Goal: Information Seeking & Learning: Learn about a topic

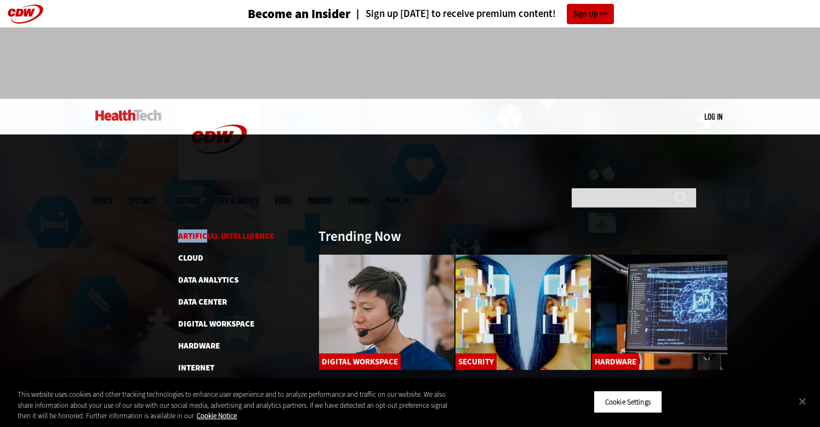
drag, startPoint x: 189, startPoint y: 118, endPoint x: 207, endPoint y: 155, distance: 41.2
click at [208, 183] on nav "Main menu Topics Specialty Features Tips & Tactics Video MonITor Events More Se…" at bounding box center [410, 183] width 636 height 0
click at [207, 230] on link "Artificial Intelligence" at bounding box center [226, 235] width 96 height 11
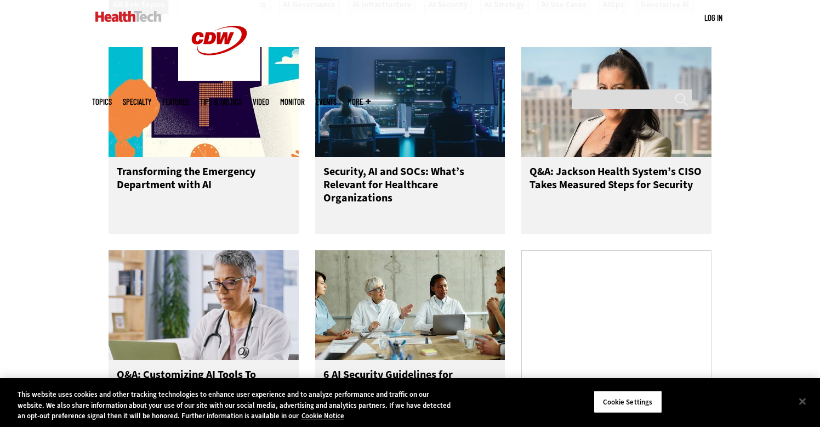
scroll to position [506, 0]
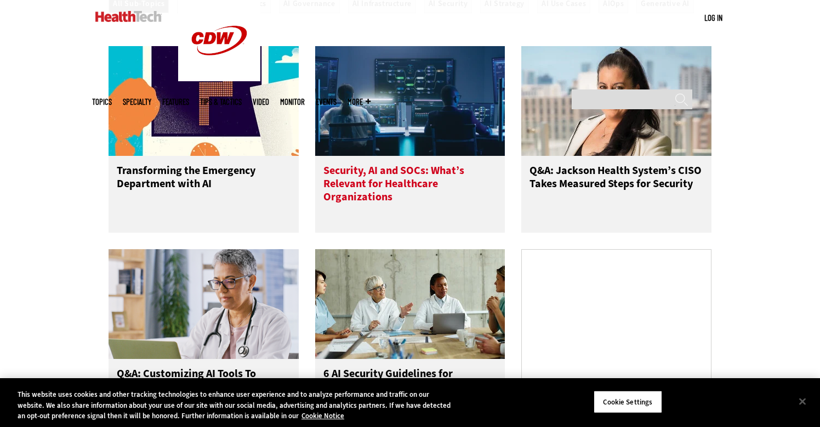
click at [373, 192] on h3 "Security, AI and SOCs: What’s Relevant for Healthcare Organizations" at bounding box center [411, 186] width 174 height 44
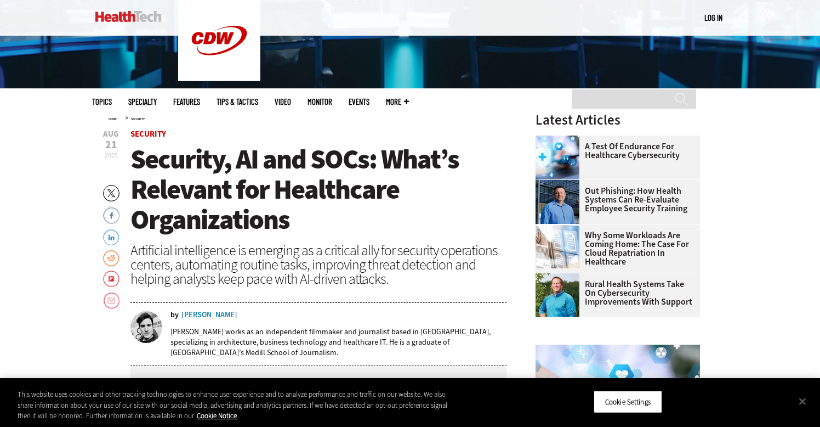
scroll to position [324, 0]
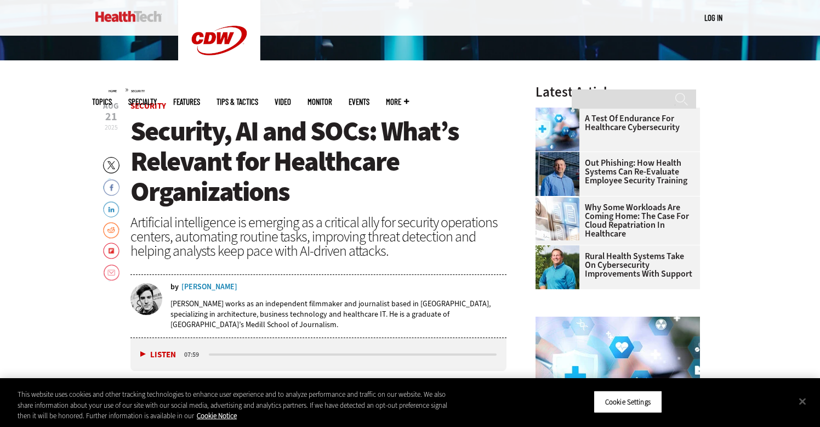
click at [130, 14] on img at bounding box center [128, 16] width 66 height 11
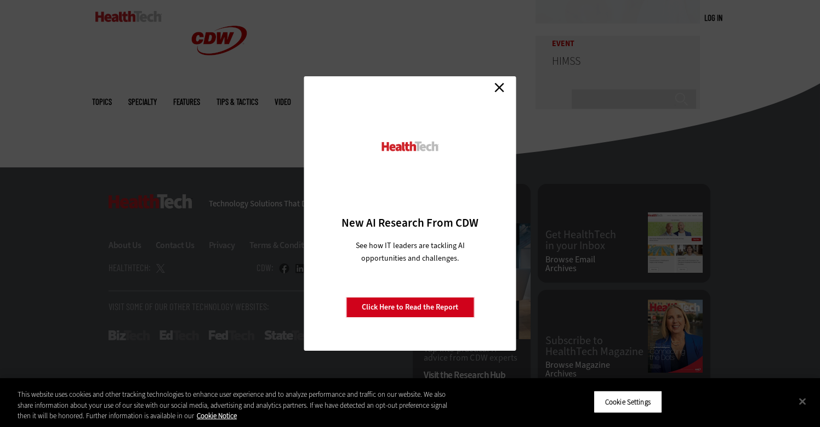
scroll to position [2708, 0]
click at [498, 84] on link "Close" at bounding box center [499, 87] width 16 height 16
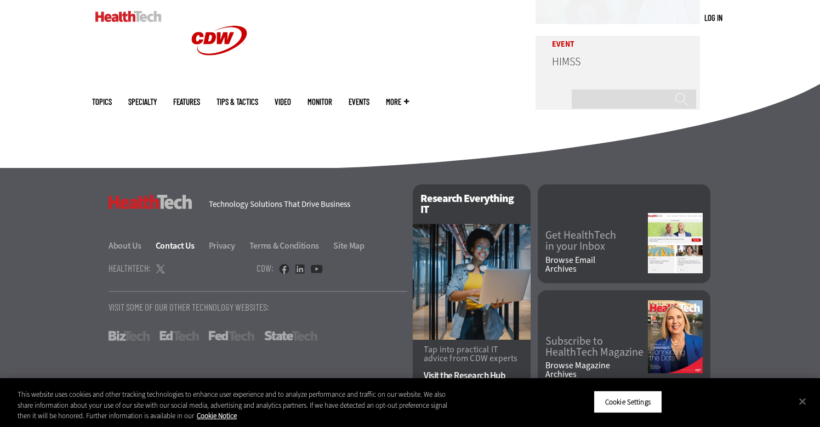
click at [174, 241] on link "Contact Us" at bounding box center [182, 246] width 52 height 12
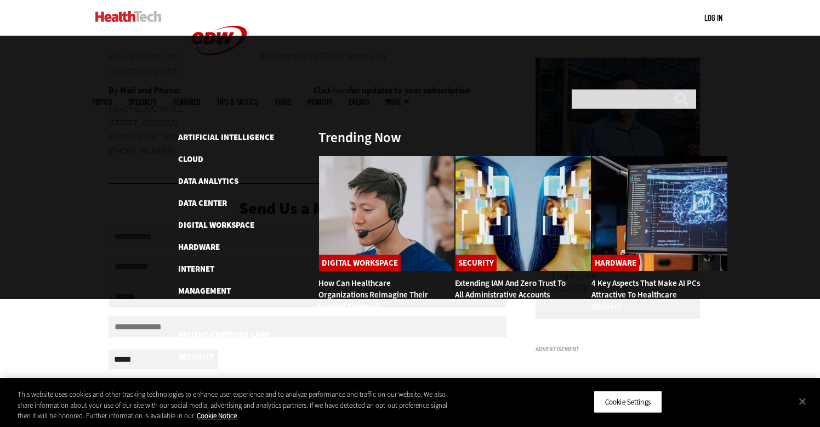
scroll to position [110, 0]
click at [207, 373] on link "Software" at bounding box center [197, 378] width 39 height 11
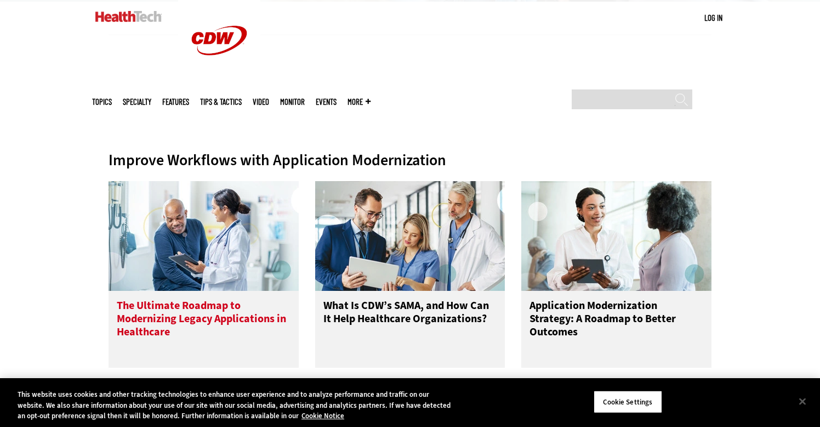
scroll to position [433, 0]
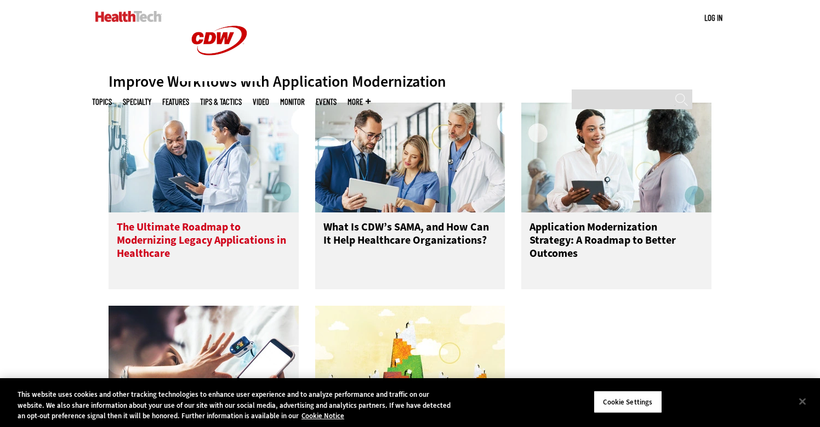
click at [205, 248] on h3 "The Ultimate Roadmap to Modernizing Legacy Applications in Healthcare" at bounding box center [204, 242] width 174 height 44
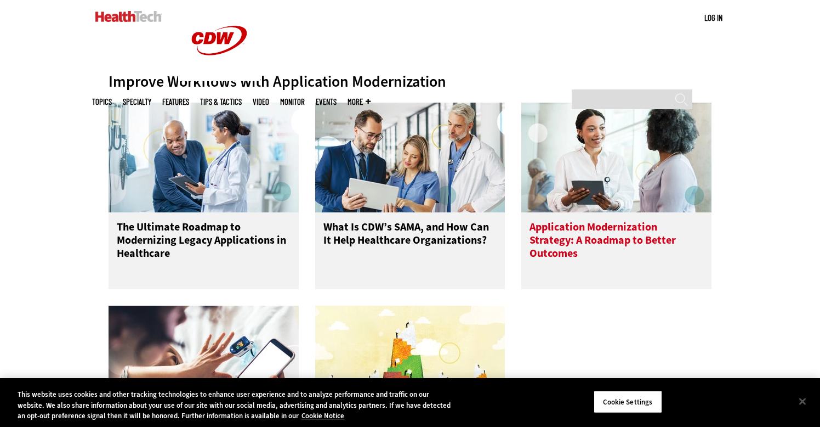
click at [649, 237] on h3 "Application Modernization Strategy: A Roadmap to Better Outcomes" at bounding box center [617, 242] width 174 height 44
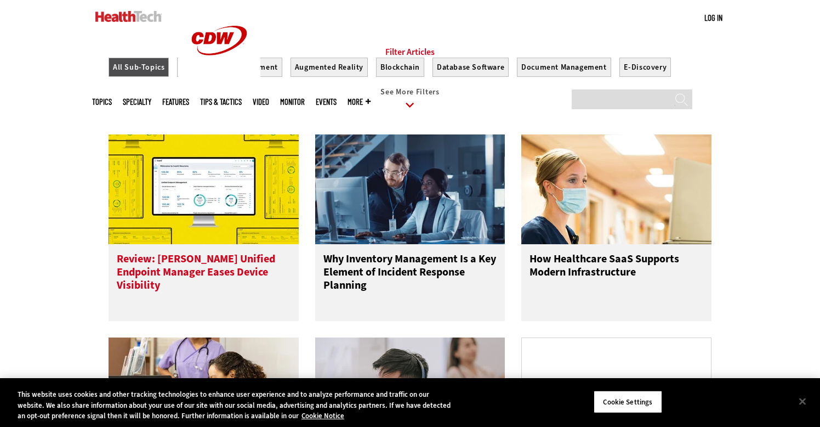
scroll to position [973, 0]
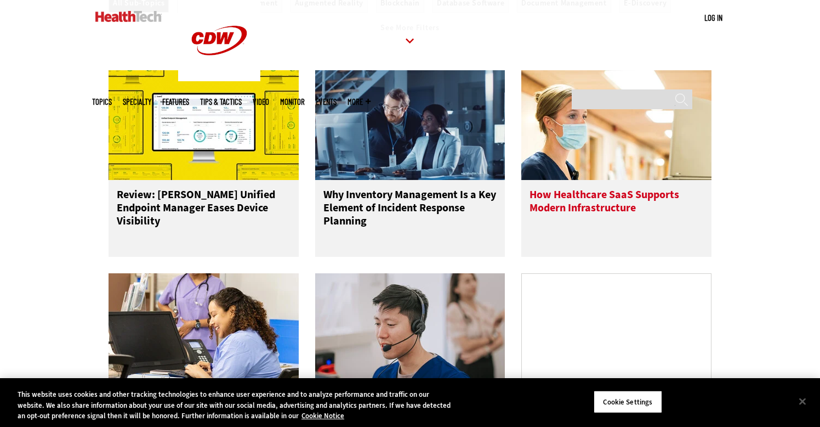
click at [637, 219] on h3 "How Healthcare SaaS Supports Modern Infrastructure" at bounding box center [617, 210] width 174 height 44
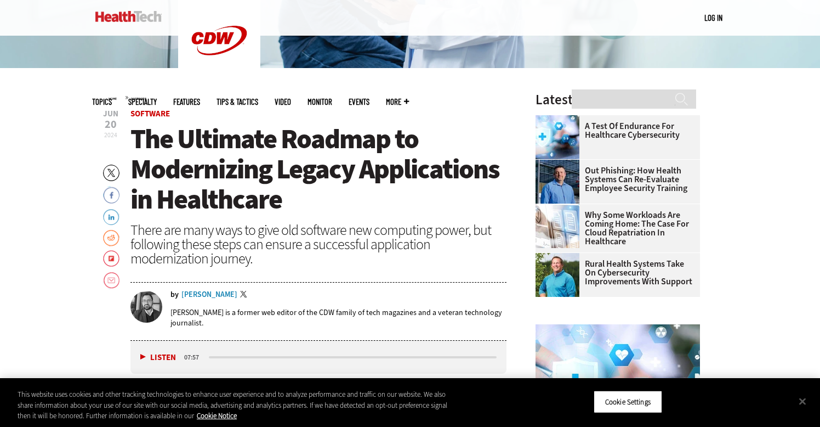
scroll to position [323, 0]
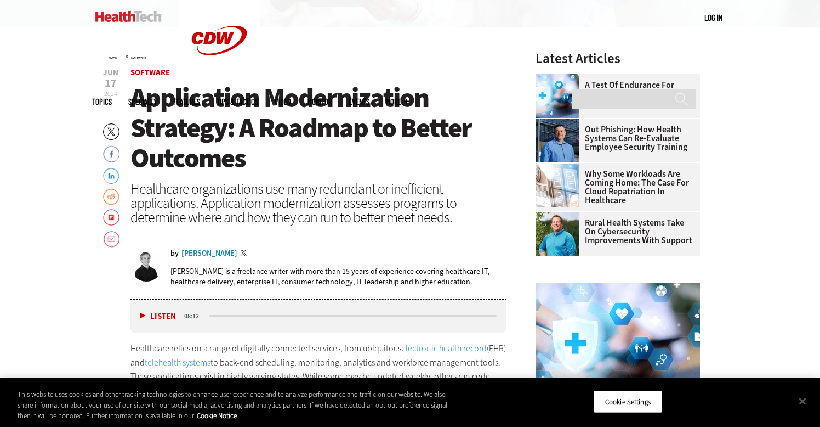
scroll to position [360, 0]
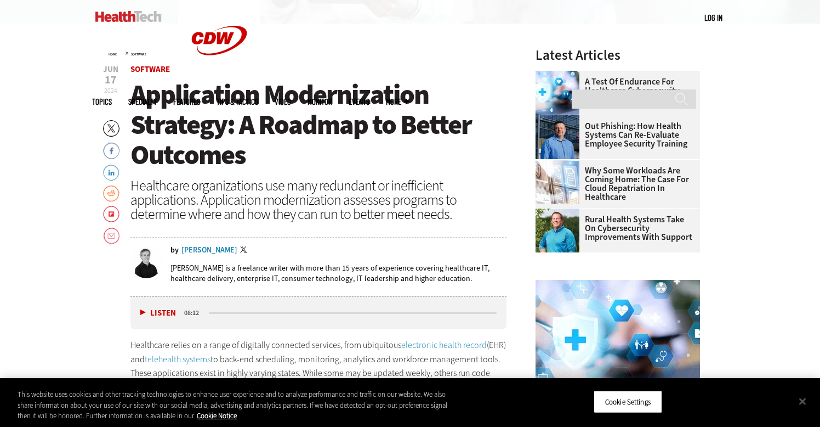
click at [233, 250] on div "by [PERSON_NAME] Twitter" at bounding box center [339, 250] width 336 height 9
copy div "by [PERSON_NAME]"
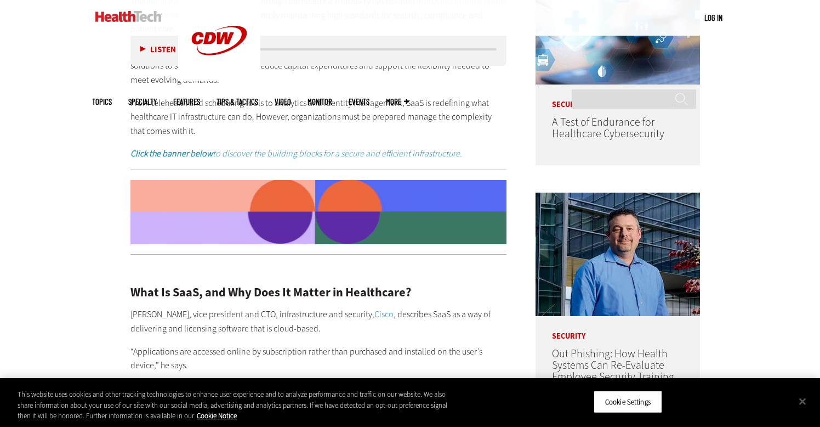
scroll to position [682, 0]
